Goal: Transaction & Acquisition: Book appointment/travel/reservation

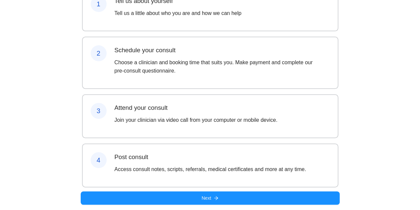
scroll to position [98, 0]
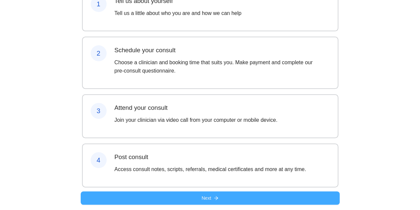
click at [180, 191] on button "Next" at bounding box center [210, 197] width 259 height 13
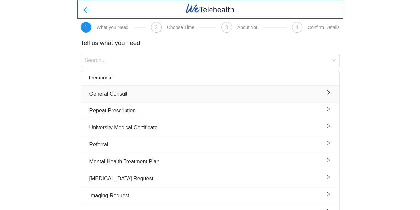
click at [142, 93] on div "General Consult" at bounding box center [210, 93] width 242 height 8
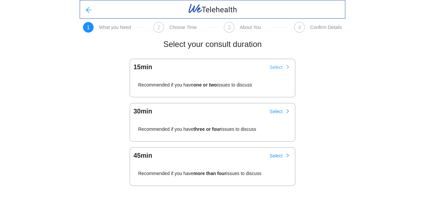
click at [279, 65] on span "Select" at bounding box center [276, 66] width 13 height 7
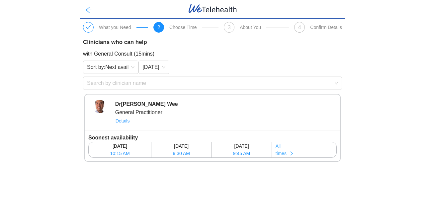
click at [280, 147] on span "All" at bounding box center [278, 145] width 5 height 7
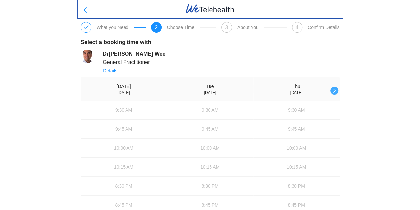
click at [334, 91] on icon "right" at bounding box center [334, 90] width 5 height 5
click at [330, 90] on div "[DATE]" at bounding box center [297, 88] width 76 height 13
click at [332, 90] on button "button" at bounding box center [335, 90] width 8 height 8
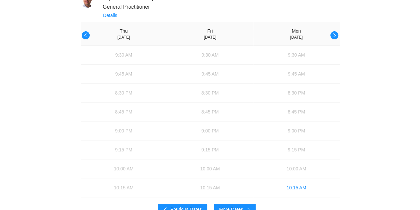
scroll to position [62, 0]
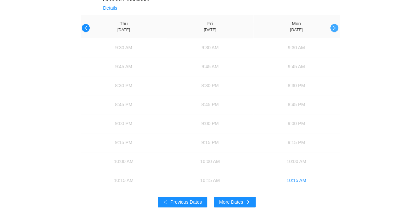
click at [337, 25] on button "button" at bounding box center [335, 28] width 8 height 8
